Goal: Task Accomplishment & Management: Use online tool/utility

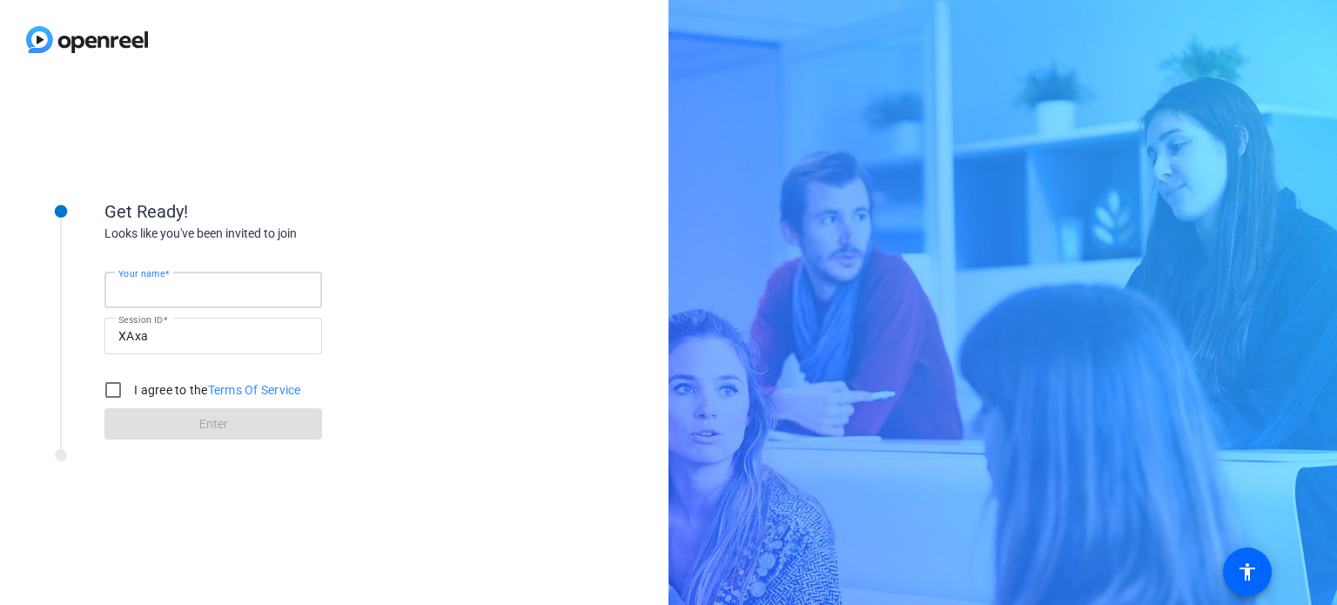
click at [205, 286] on input "Your name" at bounding box center [213, 289] width 190 height 21
type input "[PERSON_NAME]"
click at [101, 386] on input "I agree to the Terms Of Service" at bounding box center [113, 390] width 35 height 35
checkbox input "true"
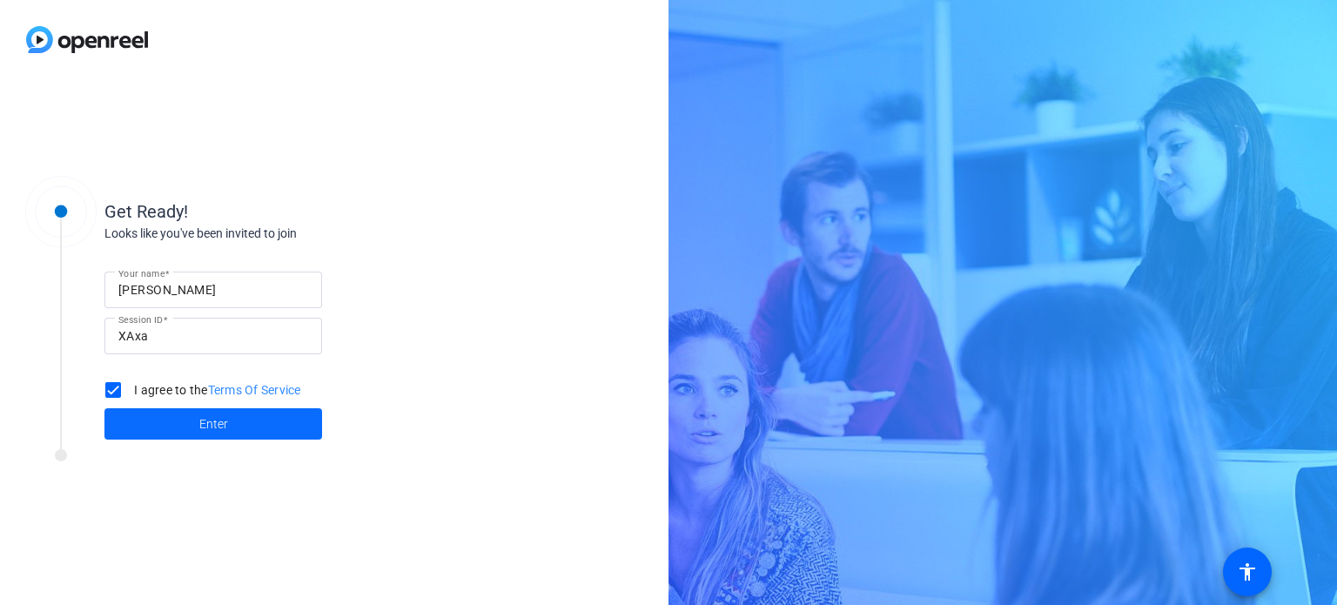
click at [232, 430] on span at bounding box center [213, 424] width 218 height 42
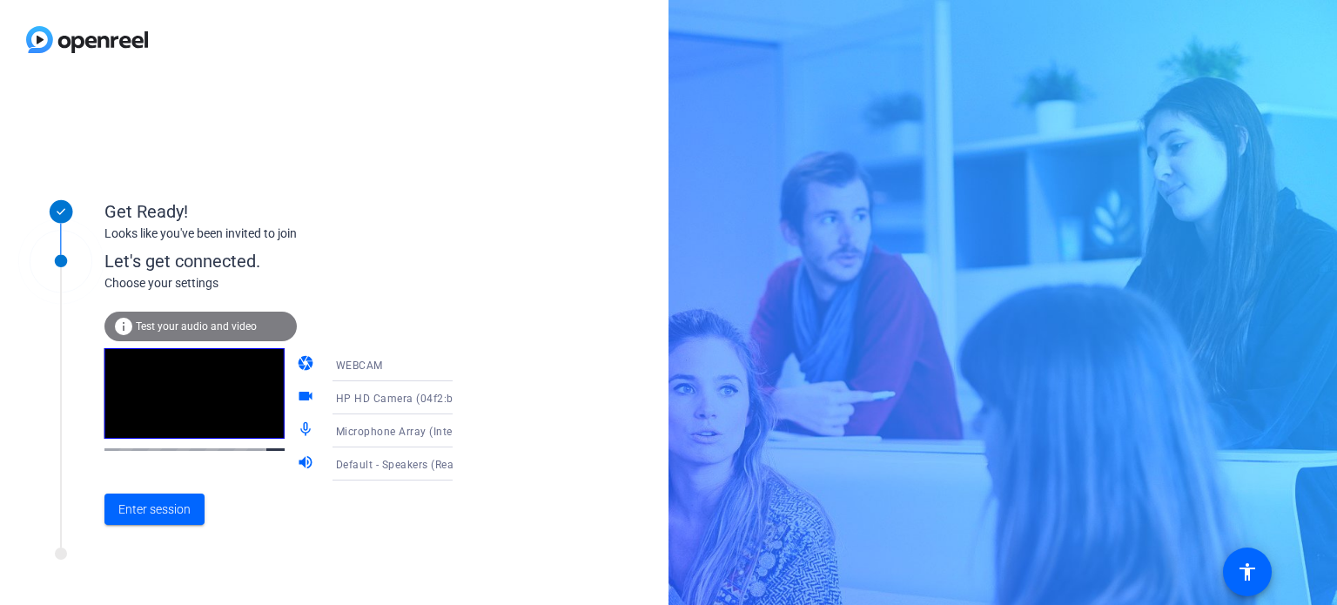
click at [466, 365] on icon at bounding box center [470, 365] width 9 height 4
click at [373, 436] on mat-option "DESKTOP" at bounding box center [378, 434] width 149 height 35
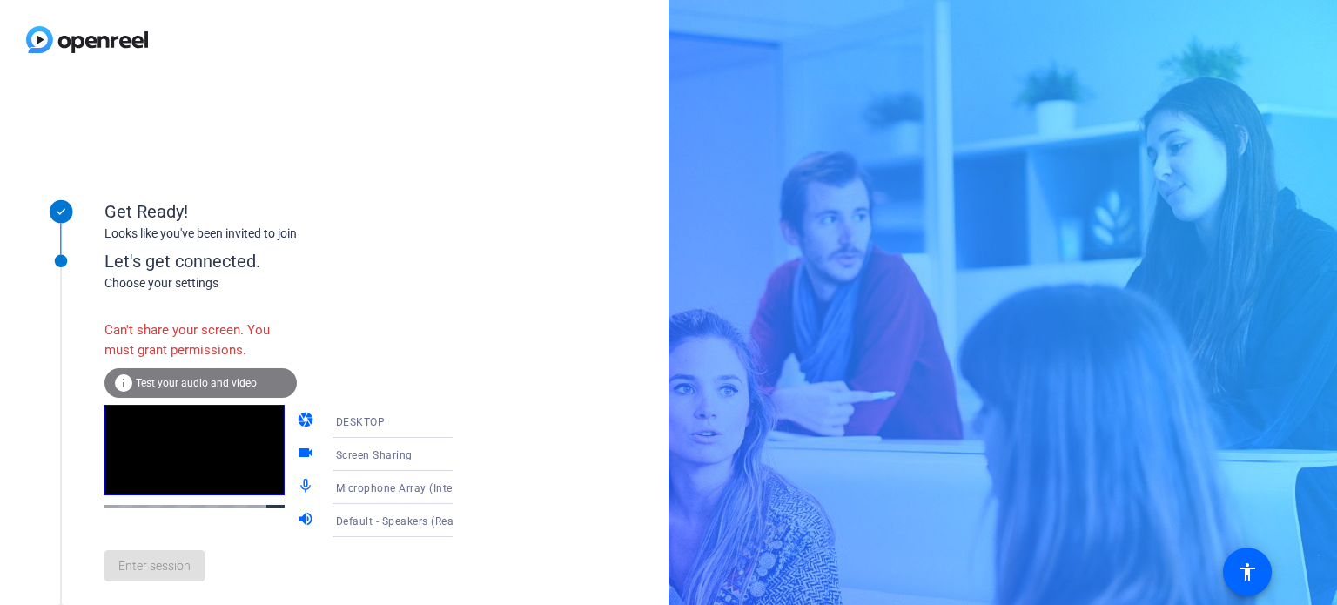
click at [466, 421] on icon at bounding box center [470, 422] width 9 height 4
click at [410, 443] on mat-option "WEBCAM" at bounding box center [378, 456] width 149 height 35
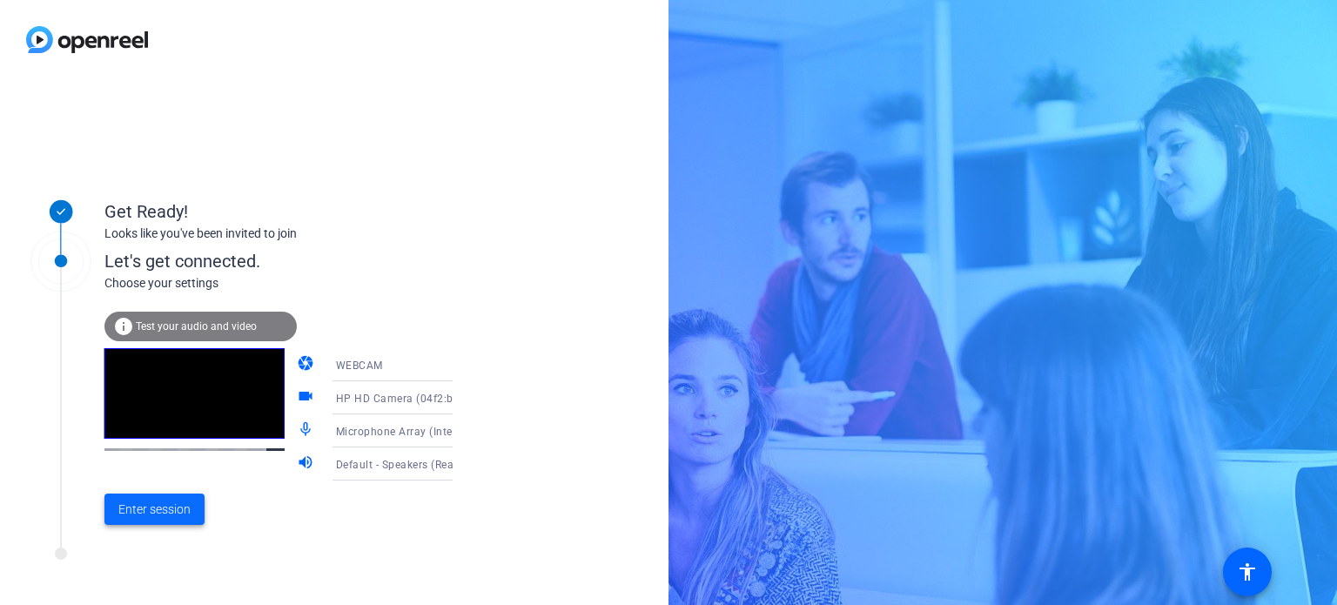
click at [181, 510] on span "Enter session" at bounding box center [154, 510] width 72 height 18
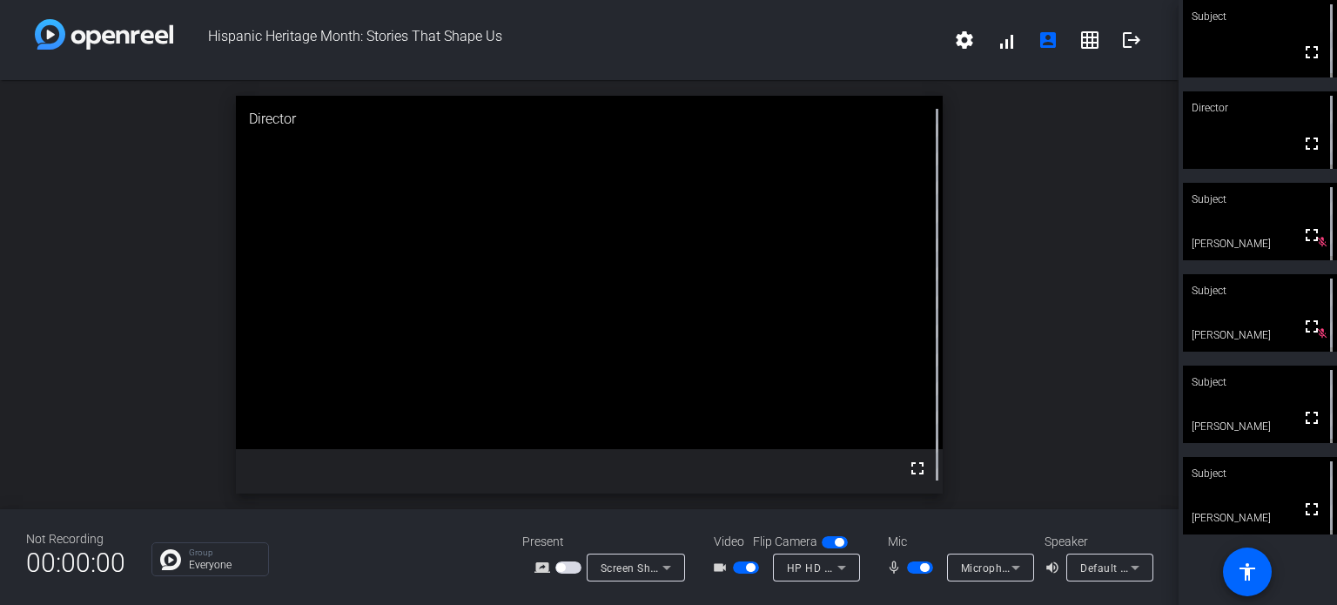
click at [742, 565] on span "button" at bounding box center [746, 568] width 26 height 12
click at [912, 568] on span "button" at bounding box center [920, 568] width 26 height 12
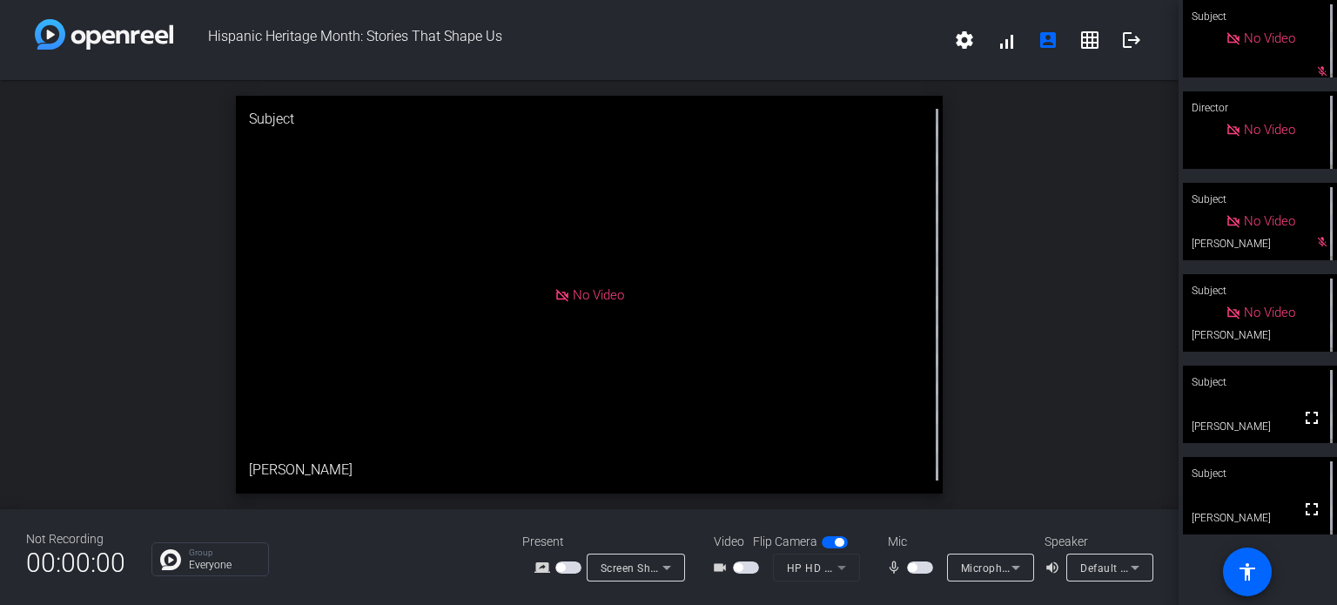
click at [921, 567] on span "button" at bounding box center [920, 568] width 26 height 12
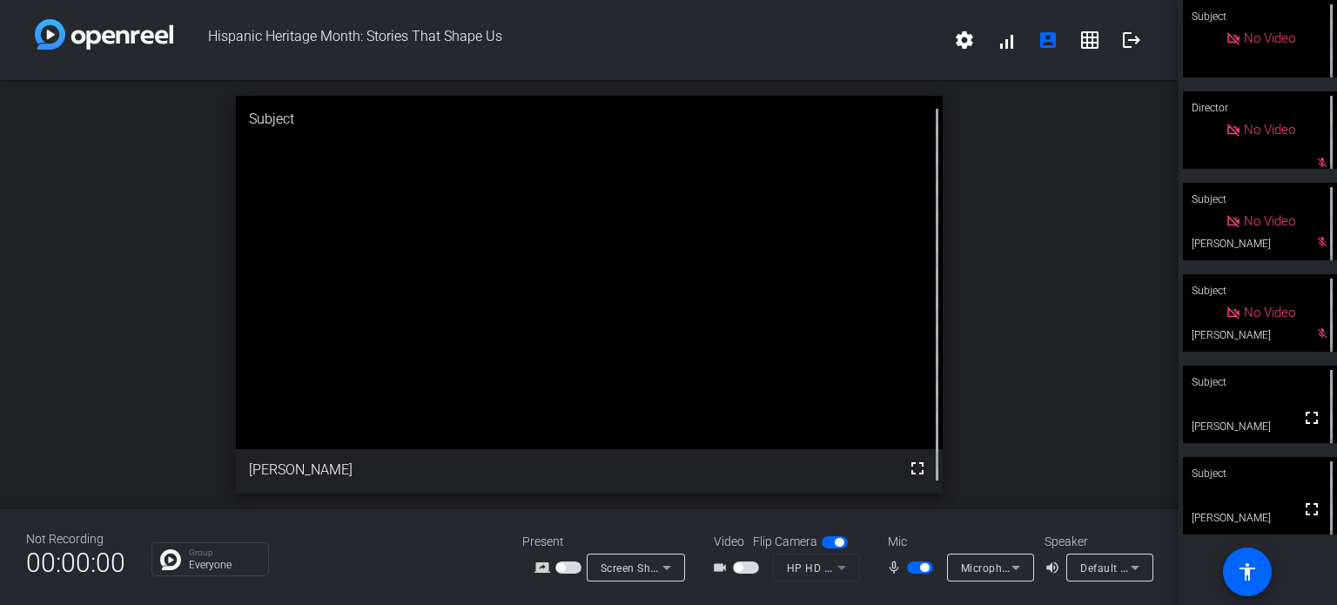
click at [917, 568] on span "button" at bounding box center [920, 568] width 26 height 12
click at [923, 567] on span "button" at bounding box center [920, 568] width 26 height 12
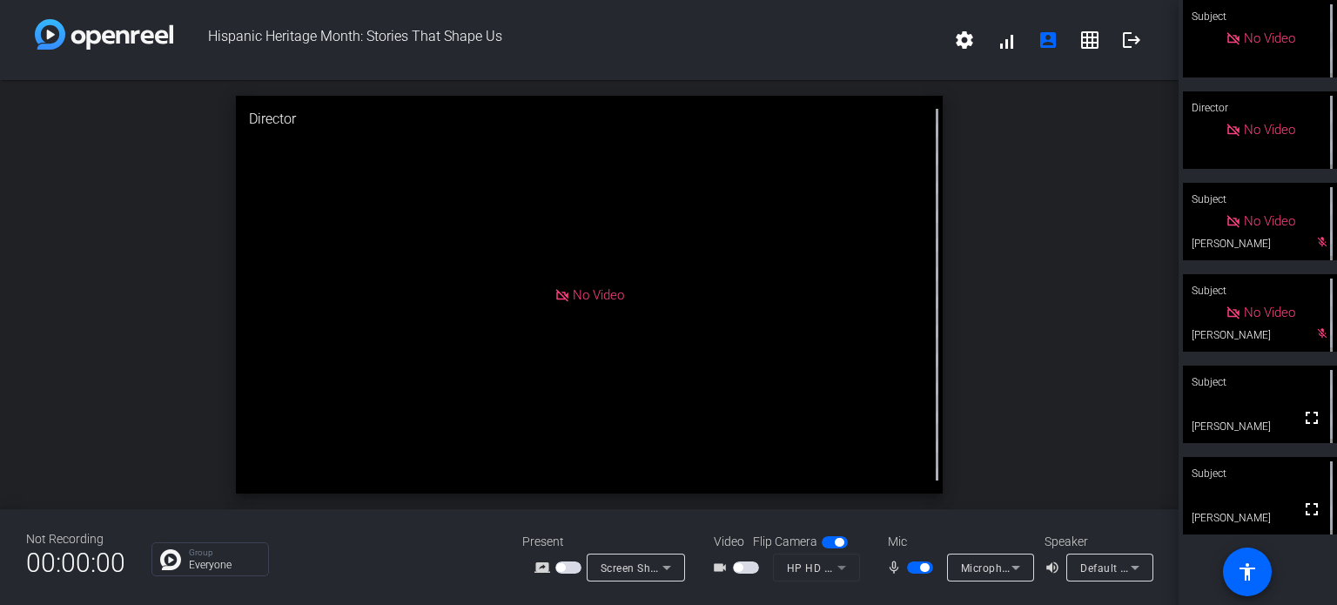
click at [912, 567] on span "button" at bounding box center [920, 568] width 26 height 12
